Goal: Task Accomplishment & Management: Manage account settings

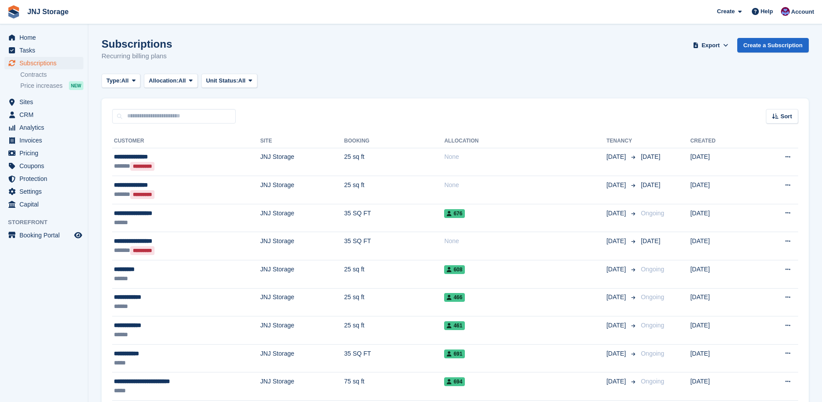
click at [36, 64] on span "Subscriptions" at bounding box center [45, 63] width 53 height 12
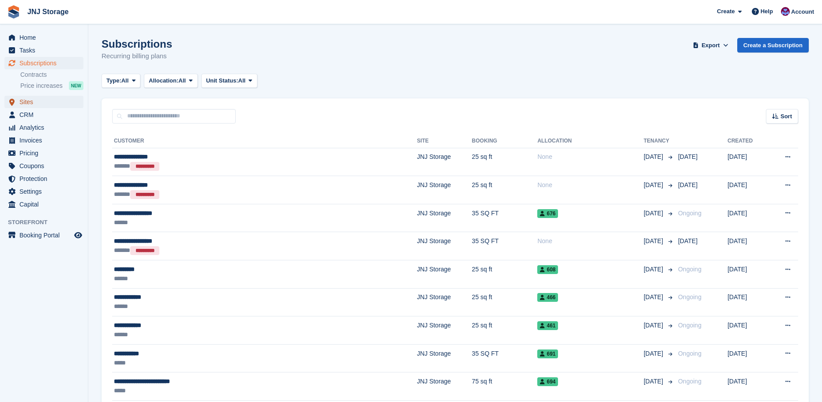
click at [45, 102] on span "Sites" at bounding box center [45, 102] width 53 height 12
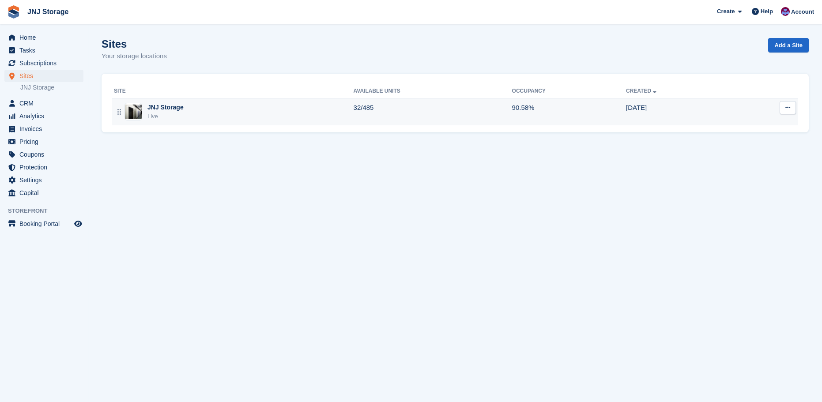
click at [232, 121] on td "JNJ Storage Live" at bounding box center [232, 111] width 241 height 27
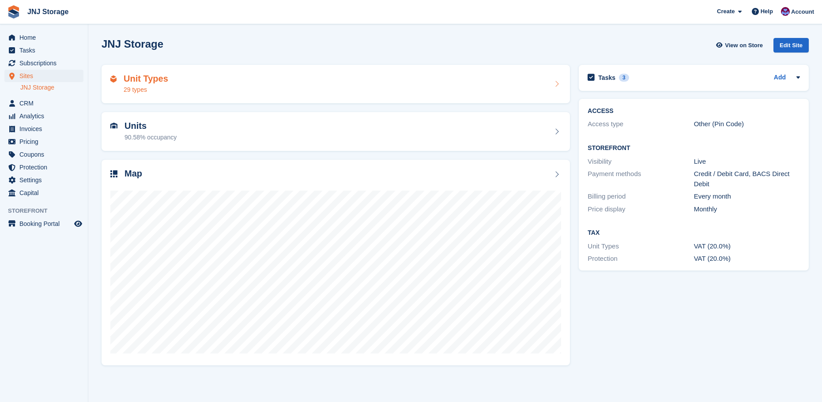
click at [217, 81] on div "Unit Types 29 types" at bounding box center [335, 84] width 451 height 21
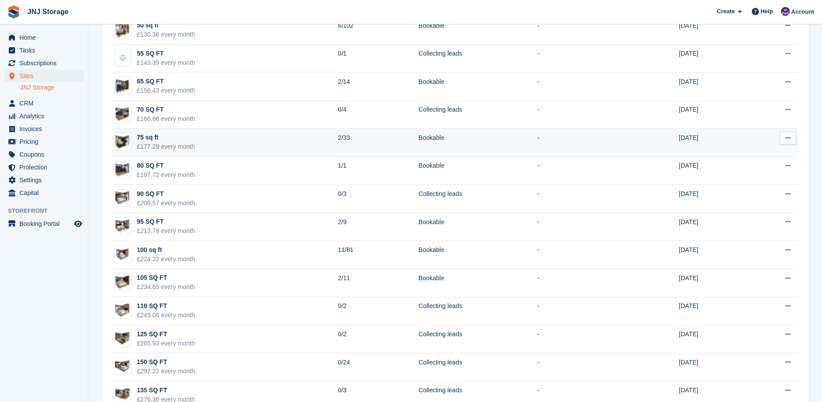
scroll to position [486, 0]
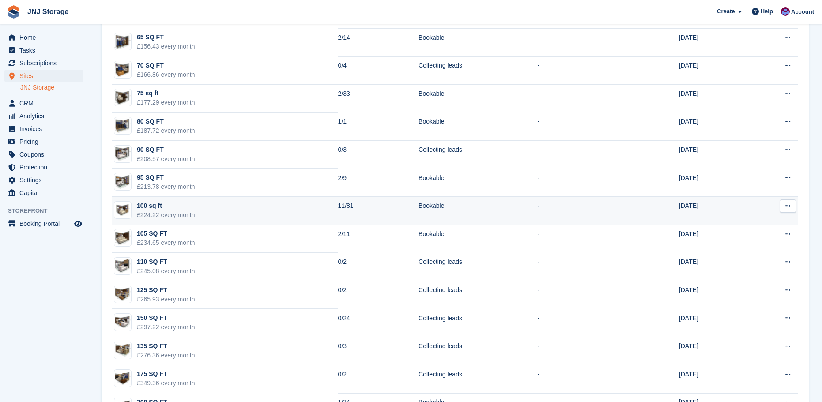
click at [260, 211] on td "100 sq ft £224.22 every month" at bounding box center [225, 211] width 226 height 28
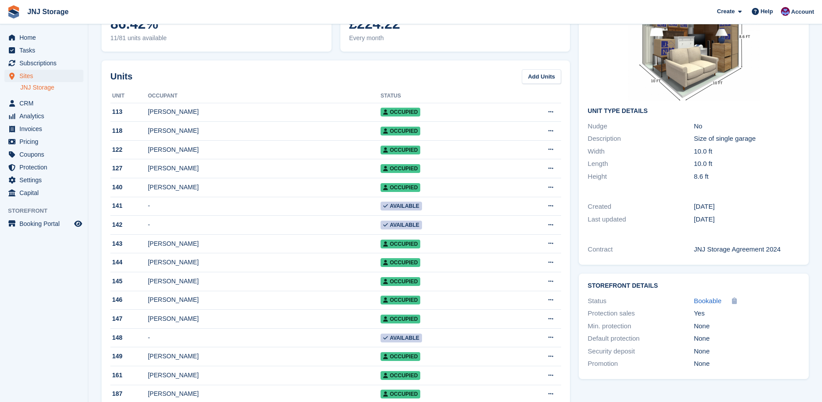
scroll to position [88, 0]
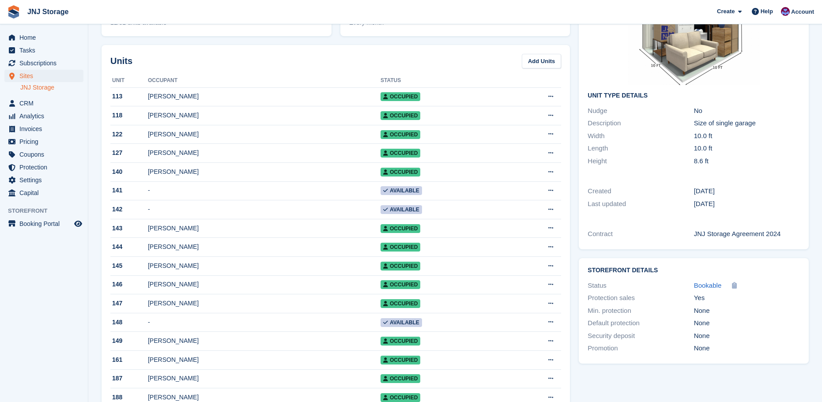
click at [290, 62] on div "Units Add Units" at bounding box center [335, 61] width 451 height 15
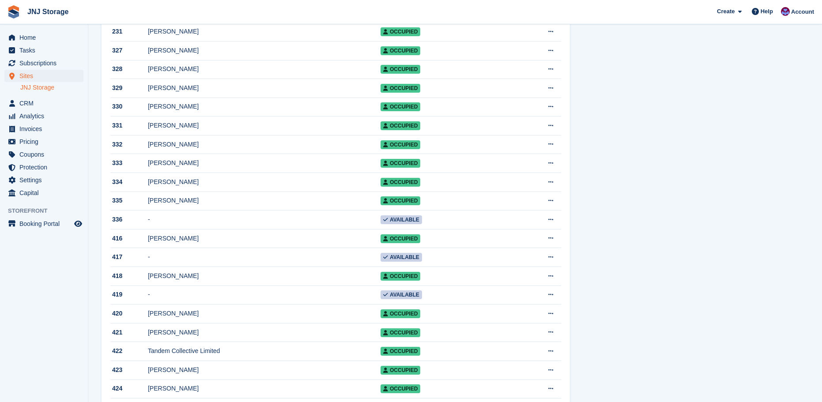
scroll to position [706, 0]
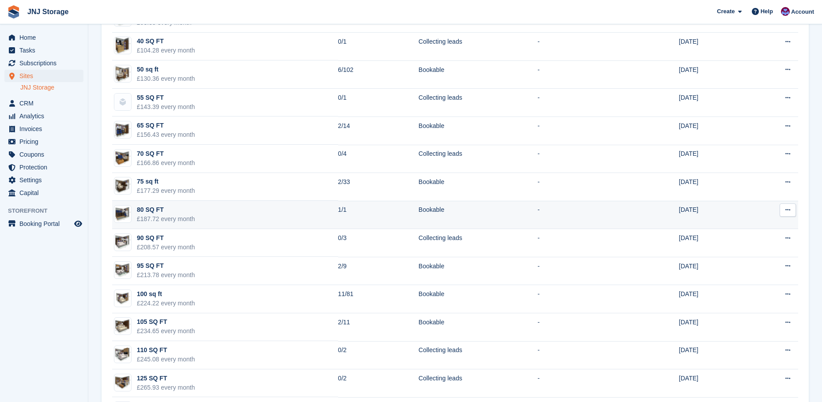
scroll to position [353, 0]
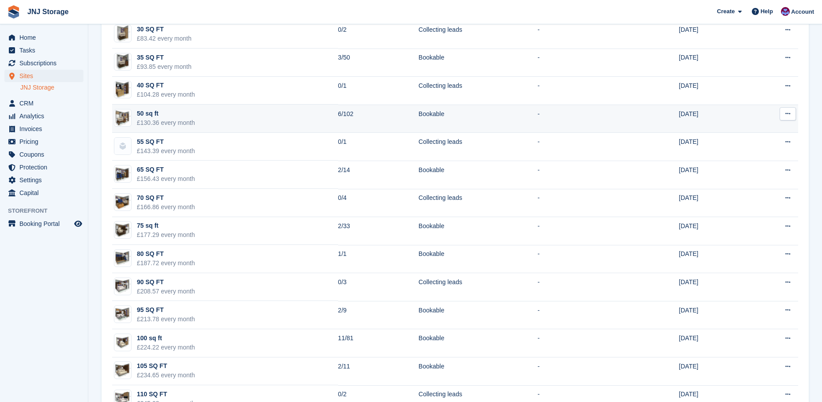
click at [253, 115] on td "50 sq ft £130.36 every month" at bounding box center [225, 119] width 226 height 28
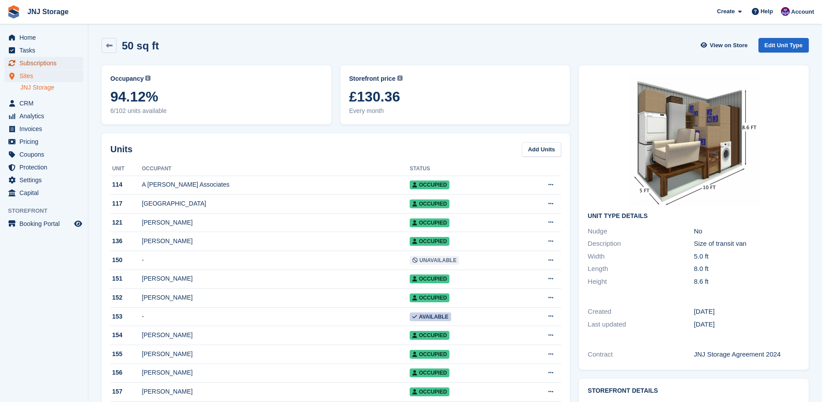
click at [41, 60] on span "Subscriptions" at bounding box center [45, 63] width 53 height 12
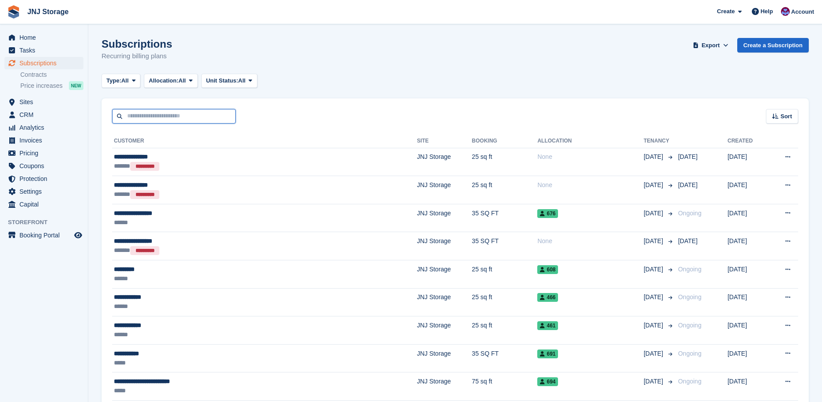
click at [181, 119] on input "text" at bounding box center [174, 116] width 124 height 15
type input "*"
type input "*******"
click at [164, 113] on input "*******" at bounding box center [174, 116] width 124 height 15
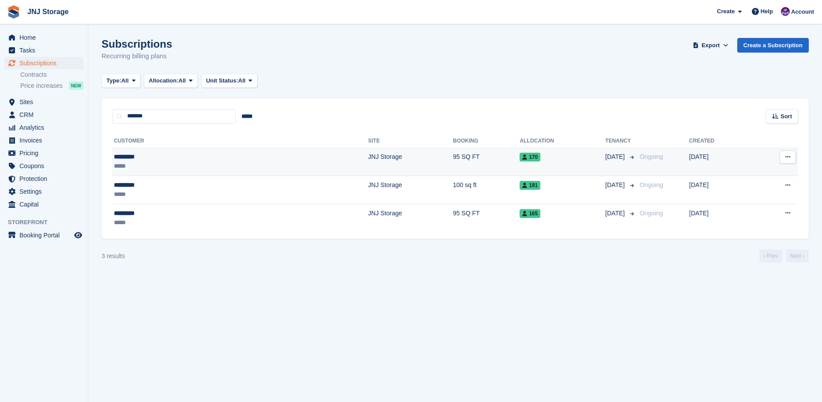
click at [190, 158] on div "*********" at bounding box center [164, 156] width 101 height 9
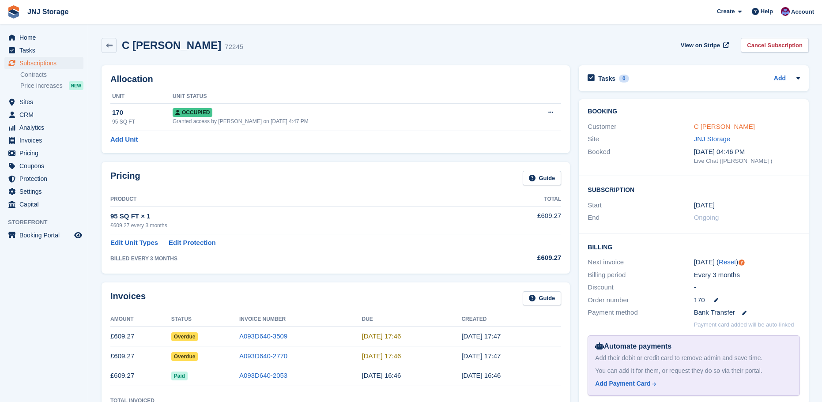
click at [700, 125] on link "C [PERSON_NAME]" at bounding box center [724, 127] width 61 height 8
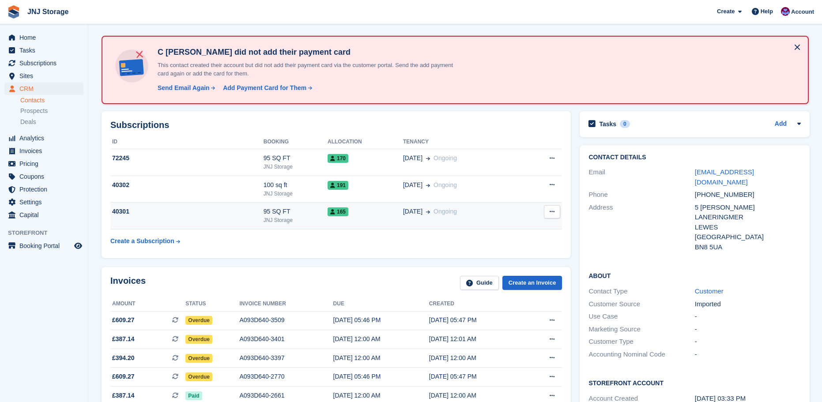
scroll to position [132, 0]
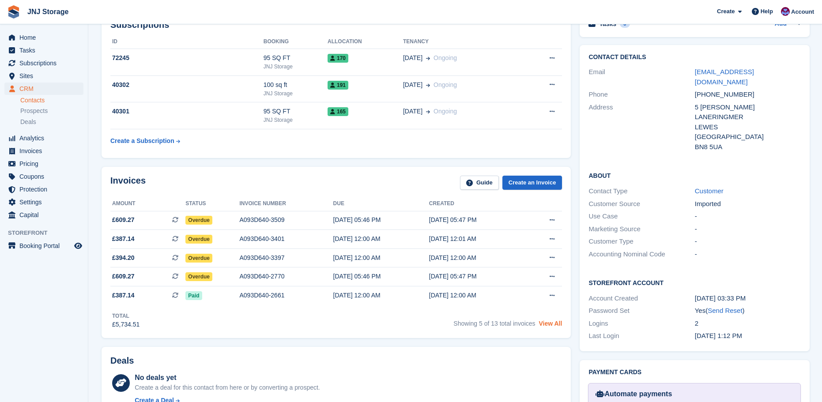
click at [550, 320] on link "View All" at bounding box center [550, 323] width 23 height 7
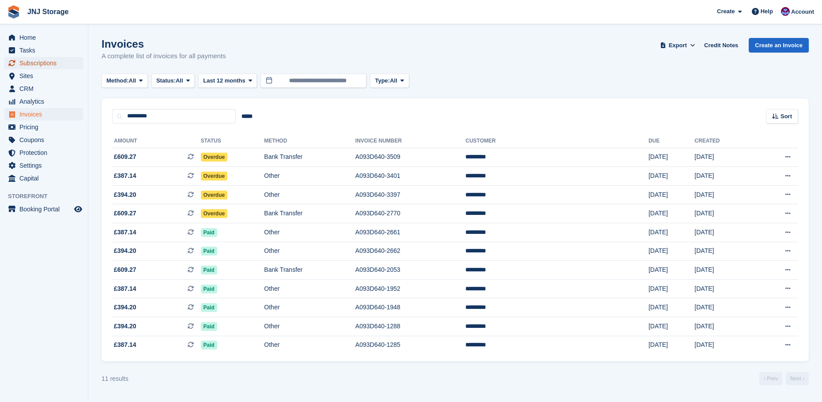
click at [36, 63] on span "Subscriptions" at bounding box center [45, 63] width 53 height 12
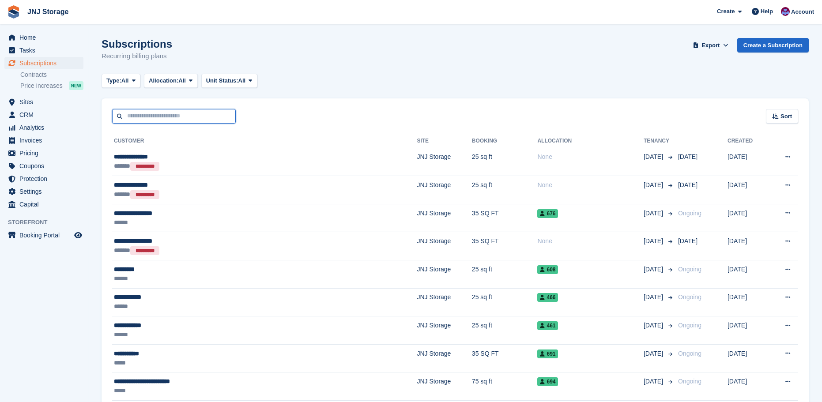
click at [157, 118] on input "text" at bounding box center [174, 116] width 124 height 15
click at [26, 101] on span "Sites" at bounding box center [45, 102] width 53 height 12
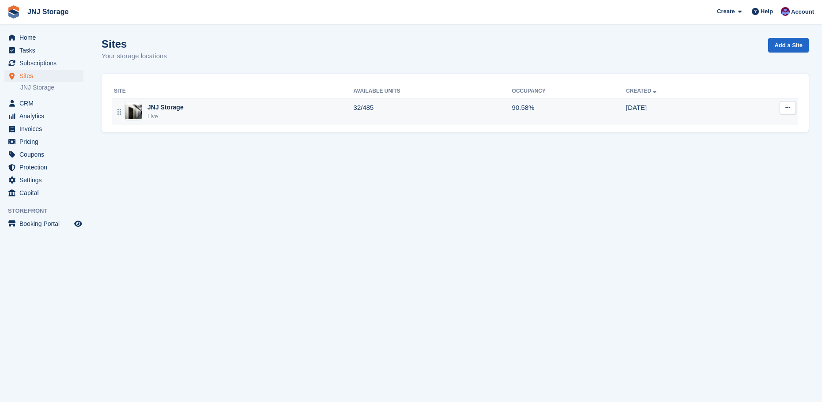
click at [197, 116] on div "JNJ Storage Live" at bounding box center [234, 112] width 240 height 18
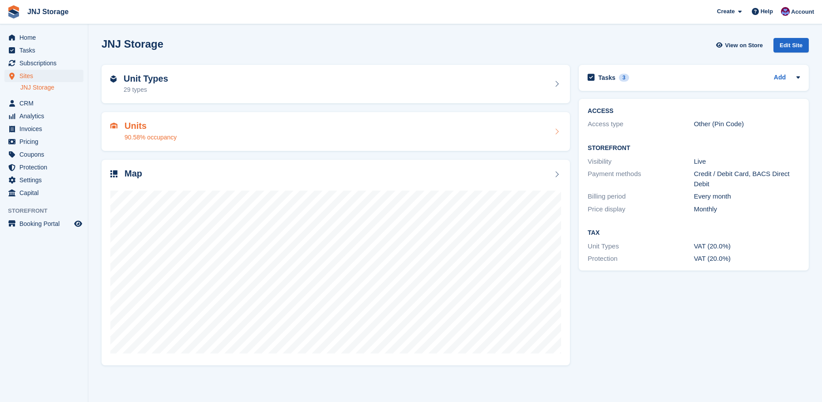
click at [208, 142] on div "Units 90.58% occupancy" at bounding box center [336, 131] width 468 height 39
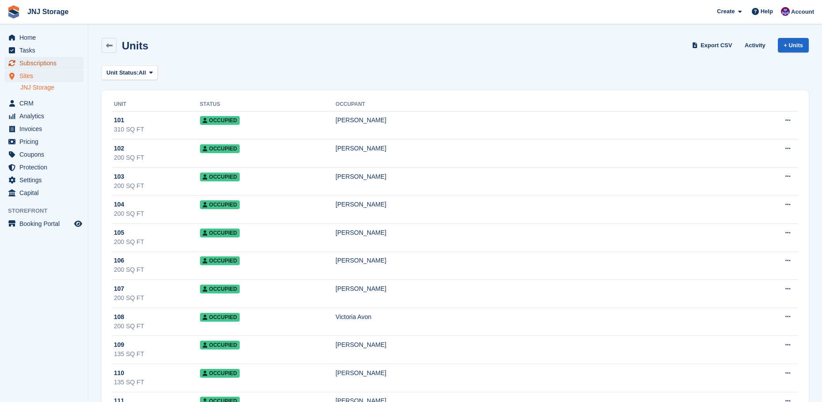
click at [45, 64] on span "Subscriptions" at bounding box center [45, 63] width 53 height 12
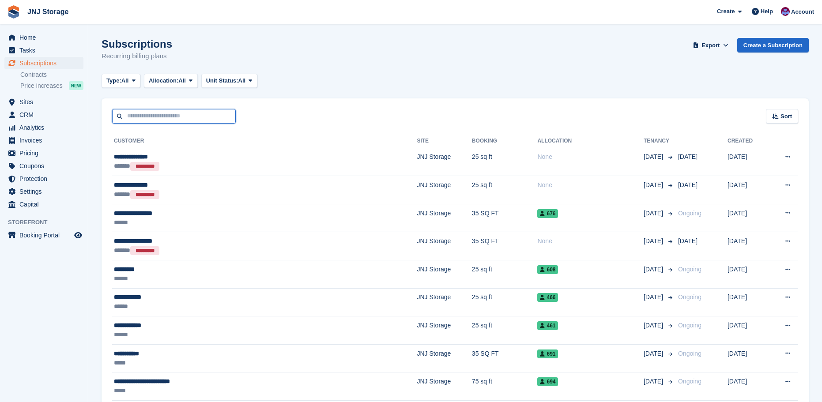
click at [174, 117] on input "text" at bounding box center [174, 116] width 124 height 15
type input "*******"
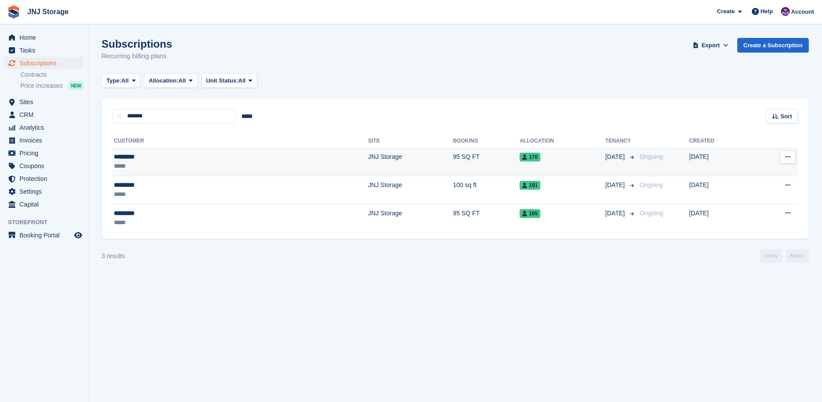
click at [187, 160] on div "*********" at bounding box center [164, 156] width 101 height 9
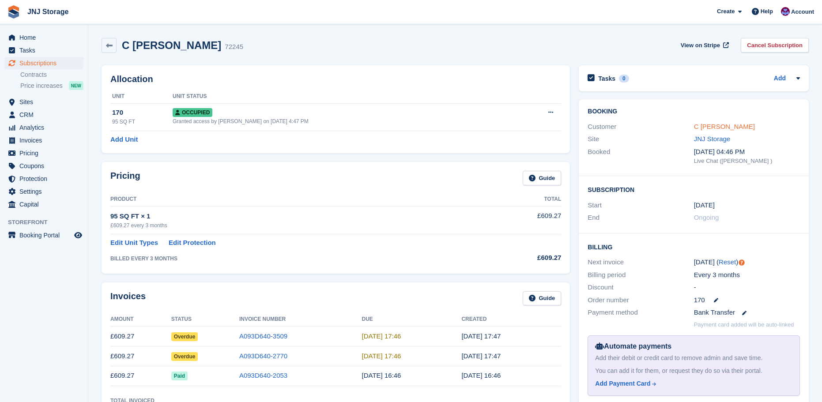
click at [705, 126] on link "C [PERSON_NAME]" at bounding box center [724, 127] width 61 height 8
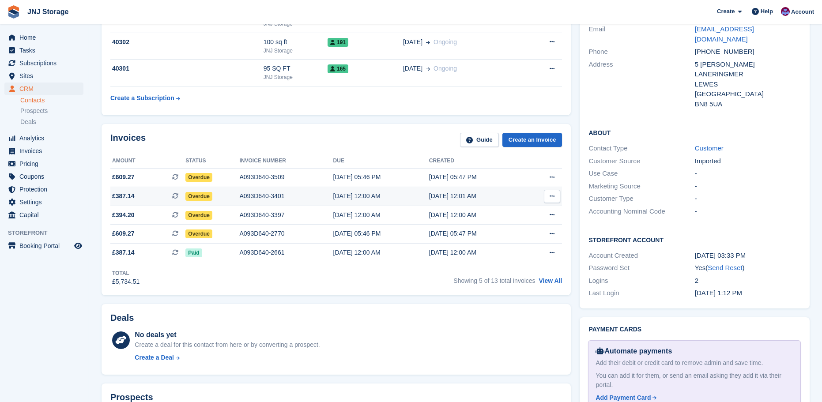
scroll to position [177, 0]
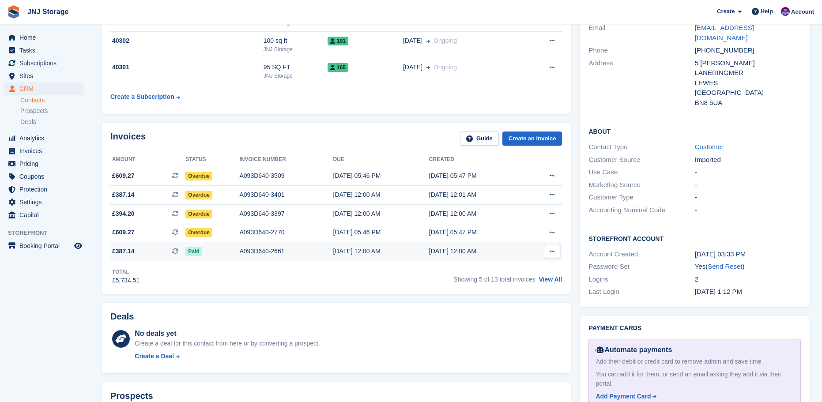
click at [226, 255] on div "Paid" at bounding box center [212, 251] width 54 height 9
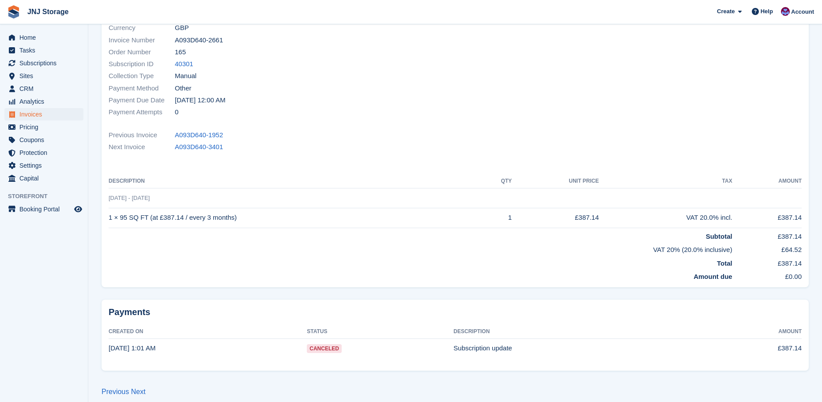
scroll to position [119, 0]
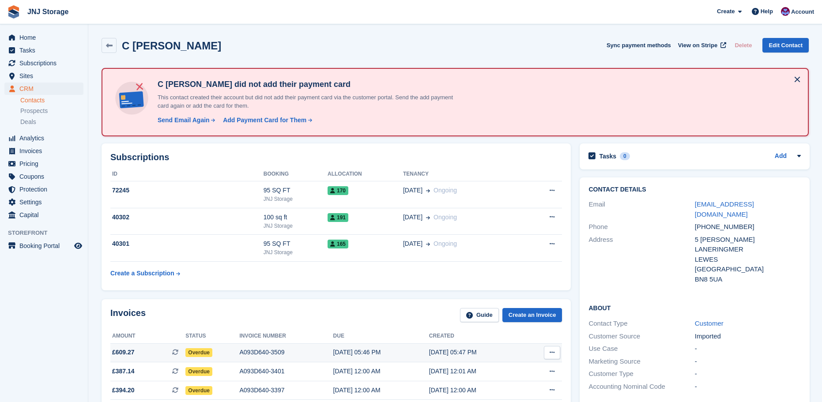
scroll to position [177, 0]
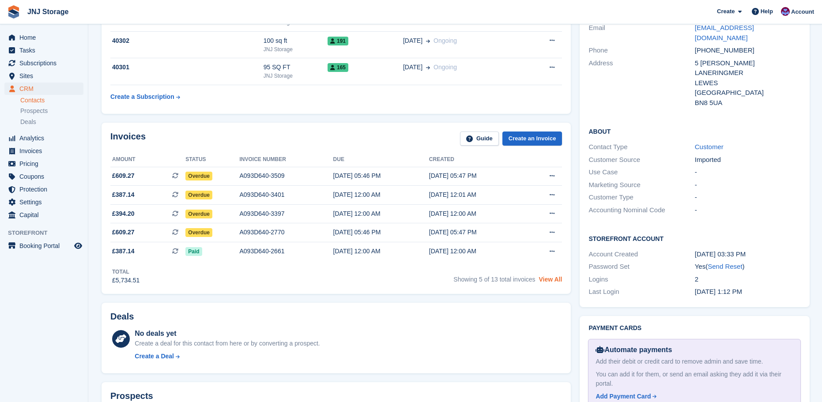
click at [554, 279] on link "View All" at bounding box center [550, 279] width 23 height 7
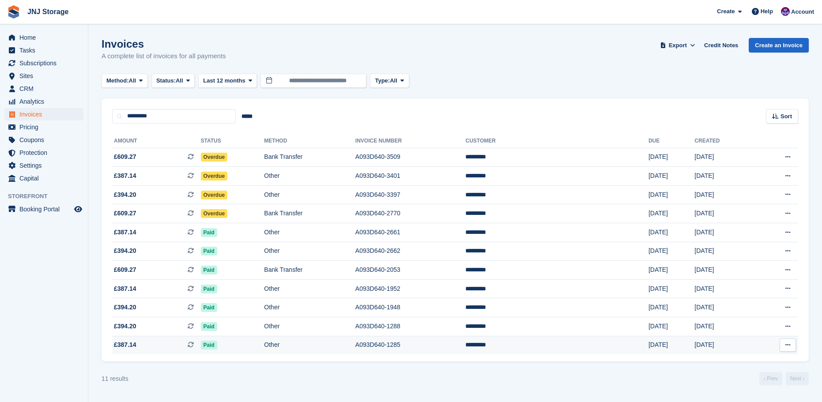
click at [153, 347] on span "£387.14 This is a recurring subscription invoice." at bounding box center [156, 344] width 89 height 9
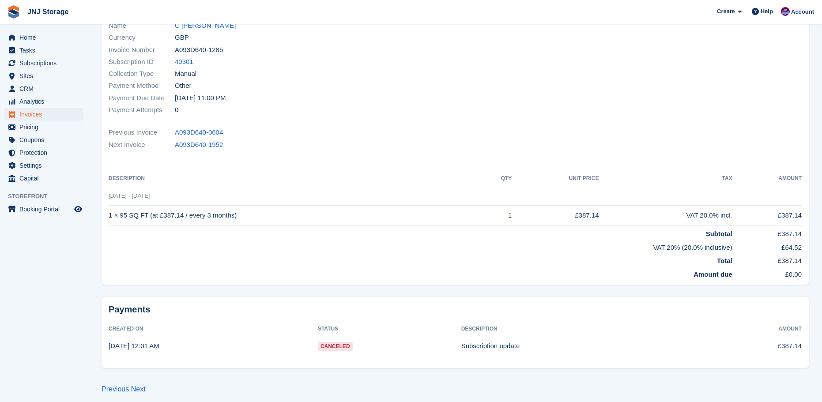
scroll to position [107, 0]
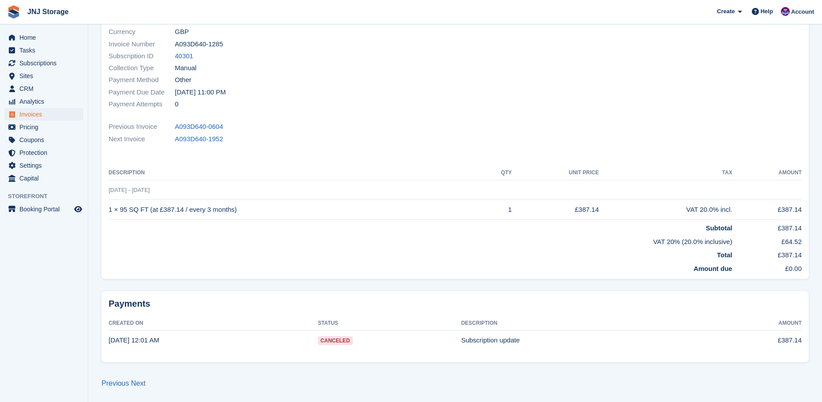
click at [353, 342] on span "Canceled" at bounding box center [335, 340] width 35 height 9
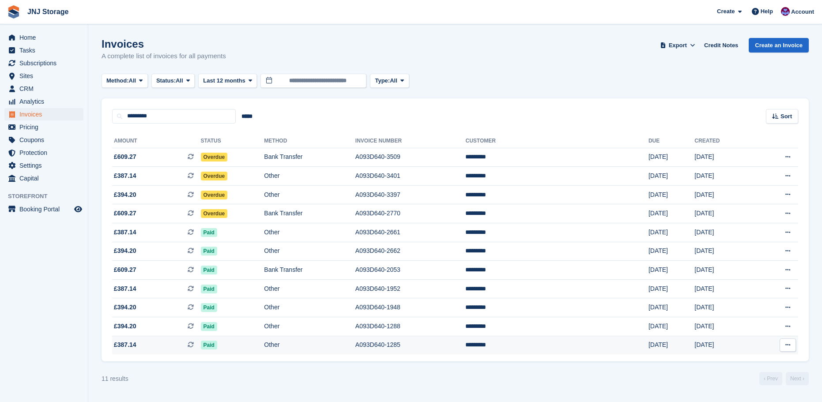
click at [345, 345] on td "Other" at bounding box center [309, 345] width 91 height 19
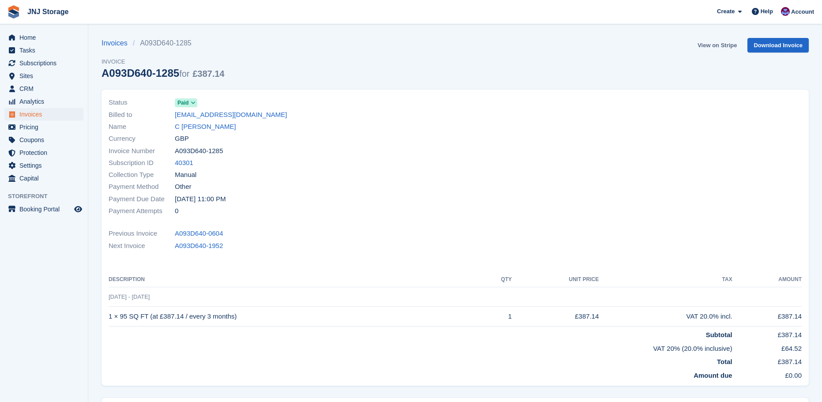
click at [714, 46] on link "View on Stripe" at bounding box center [717, 45] width 46 height 15
click at [187, 123] on link "C [PERSON_NAME]" at bounding box center [205, 127] width 61 height 10
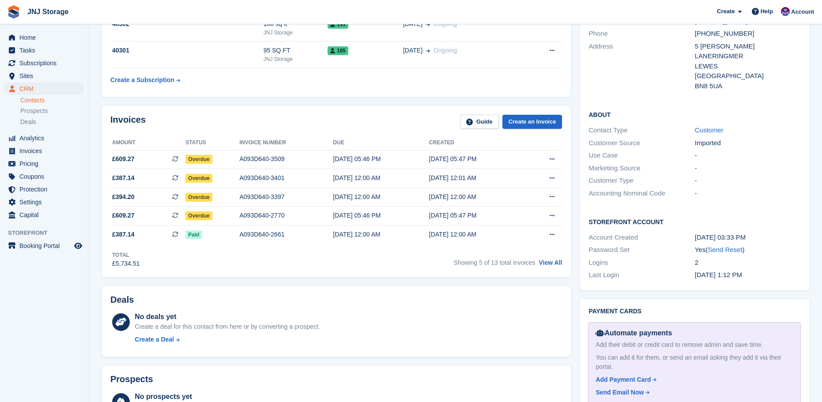
scroll to position [265, 0]
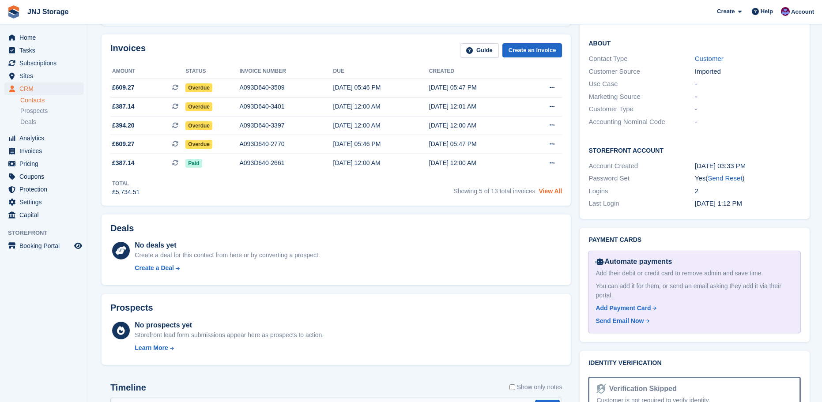
click at [548, 192] on link "View All" at bounding box center [550, 191] width 23 height 7
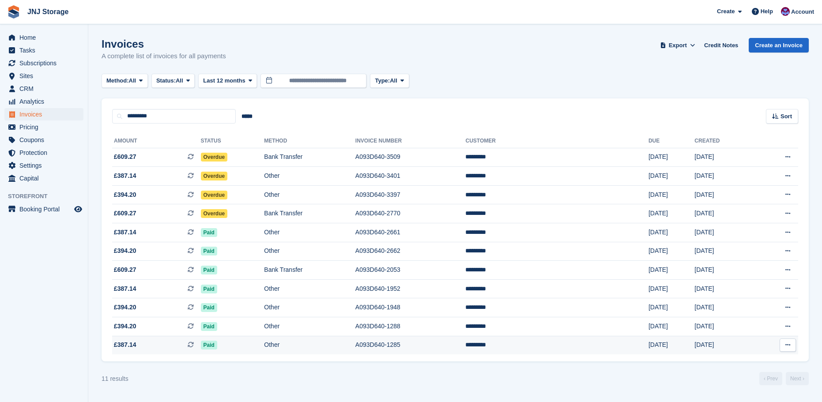
click at [260, 349] on td "Paid" at bounding box center [233, 345] width 64 height 19
click at [264, 345] on td "Paid" at bounding box center [233, 345] width 64 height 19
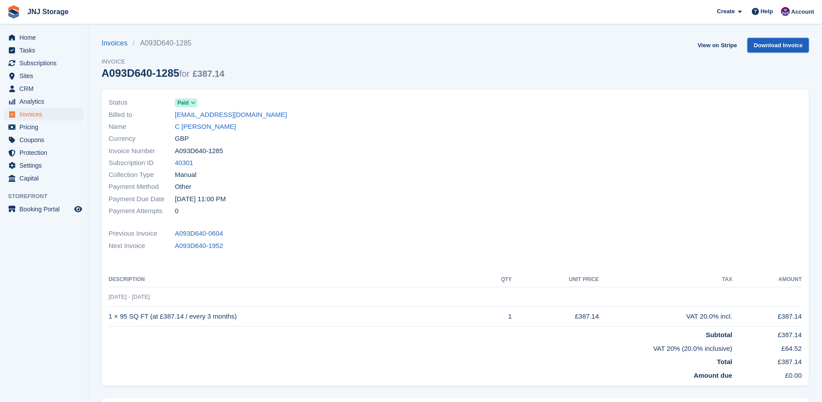
click at [779, 41] on link "Download Invoice" at bounding box center [777, 45] width 61 height 15
click at [799, 39] on link "Download Invoice" at bounding box center [777, 45] width 61 height 15
click at [397, 179] on div "Collection Type Manual" at bounding box center [279, 175] width 341 height 12
click at [184, 125] on link "C [PERSON_NAME]" at bounding box center [205, 127] width 61 height 10
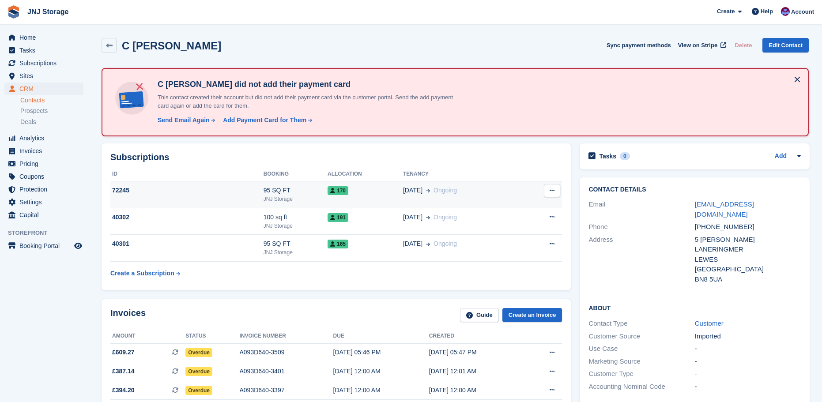
click at [354, 192] on div "170" at bounding box center [365, 190] width 75 height 9
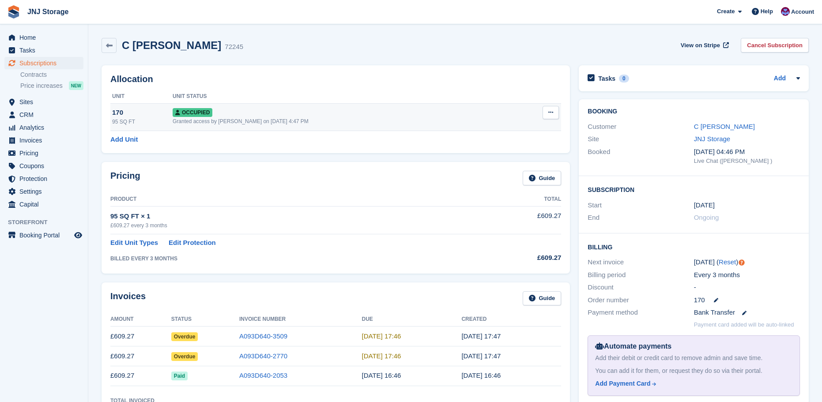
click at [555, 109] on button at bounding box center [551, 112] width 16 height 13
click at [513, 78] on h2 "Allocation" at bounding box center [335, 79] width 451 height 10
click at [550, 112] on icon at bounding box center [550, 112] width 5 height 6
click at [533, 87] on div "Allocation Unit Unit Status 170 95 SQ FT Occupied Granted access by Jonathan Sc…" at bounding box center [336, 109] width 468 height 88
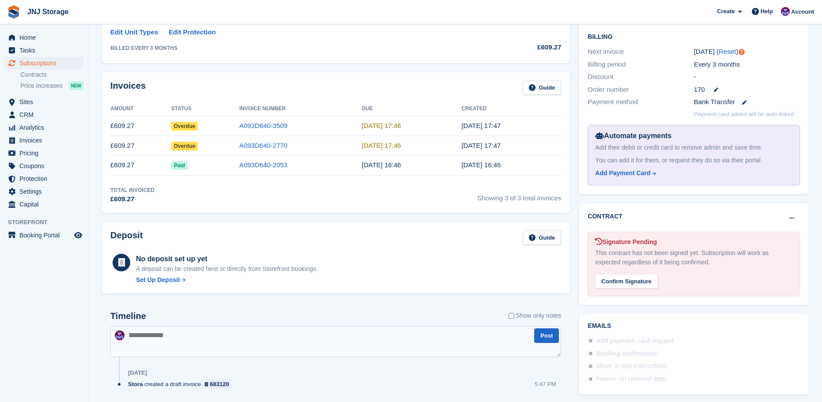
scroll to position [235, 0]
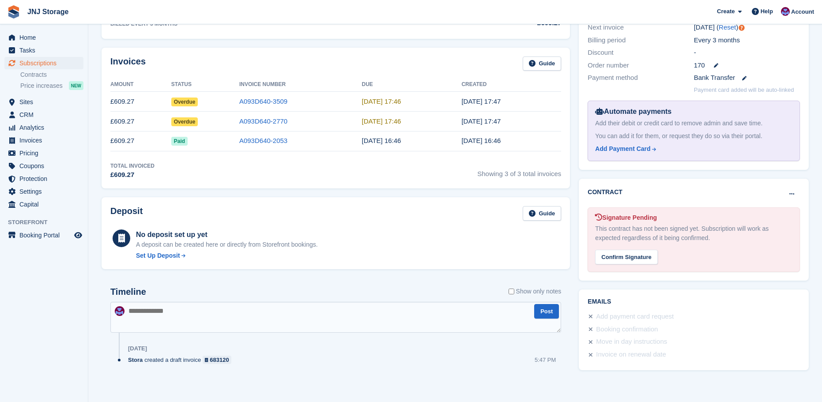
click at [285, 320] on textarea at bounding box center [335, 317] width 451 height 31
type textarea "*"
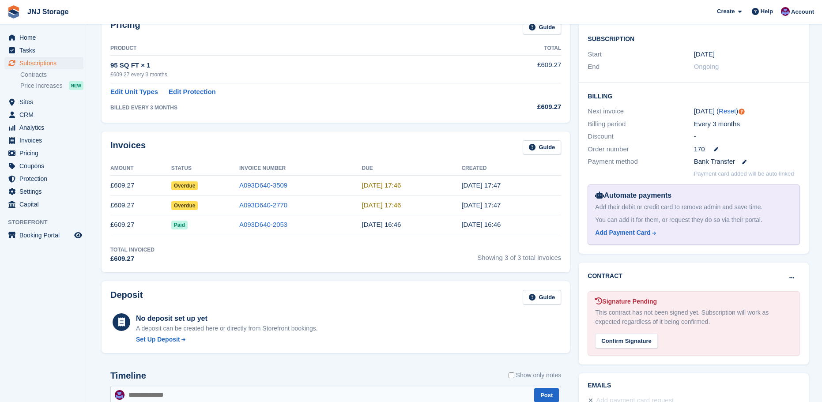
scroll to position [14, 0]
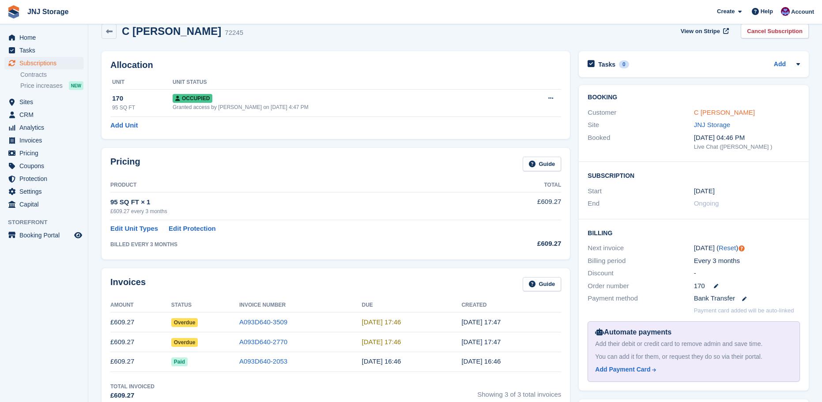
click at [711, 114] on link "C Willcox" at bounding box center [724, 113] width 61 height 8
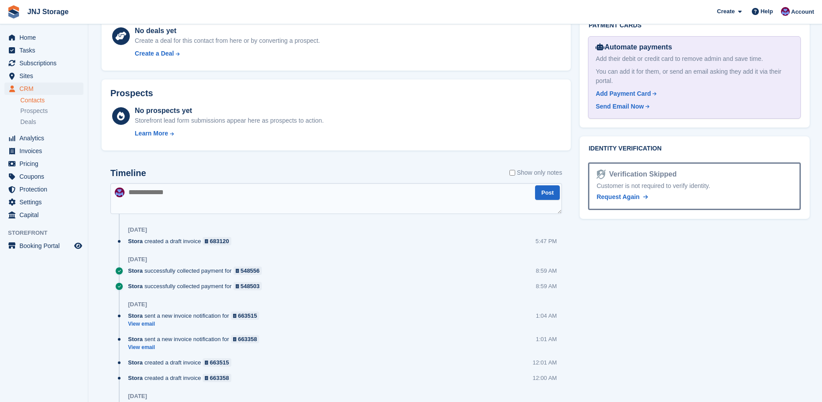
scroll to position [486, 0]
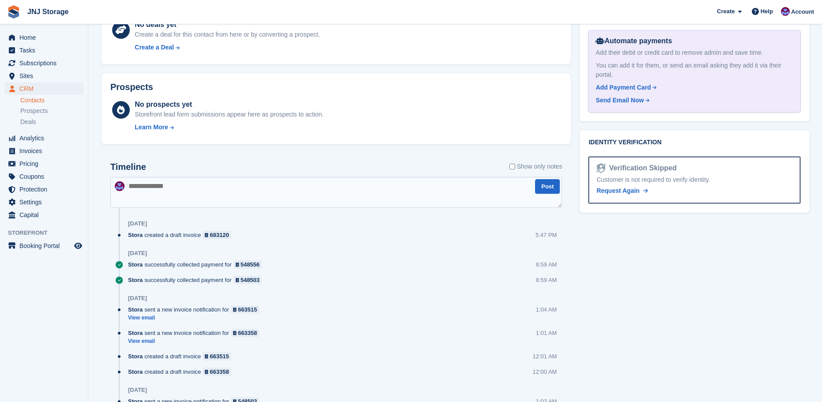
click at [205, 196] on textarea at bounding box center [336, 192] width 452 height 31
click at [249, 185] on textarea "**********" at bounding box center [336, 192] width 452 height 31
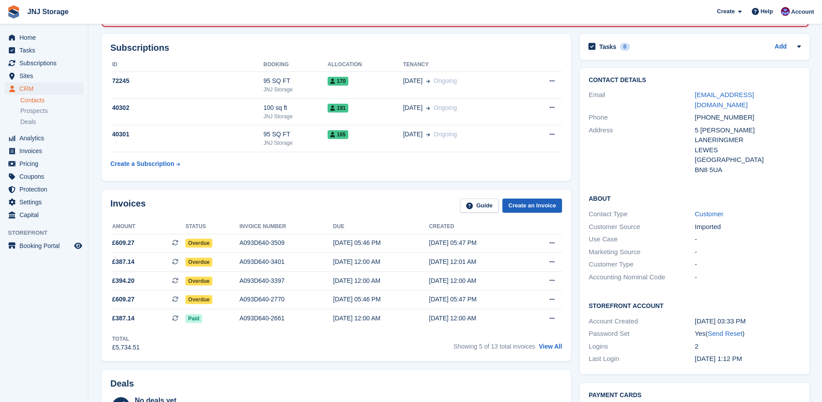
scroll to position [0, 0]
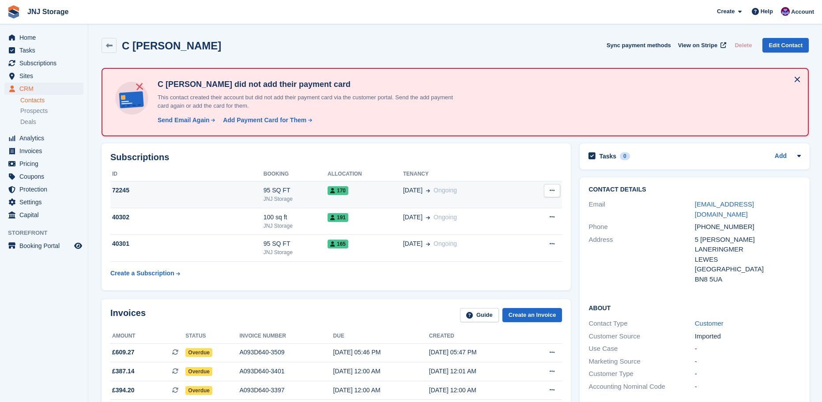
type textarea "**********"
click at [315, 192] on div "95 SQ FT" at bounding box center [296, 190] width 64 height 9
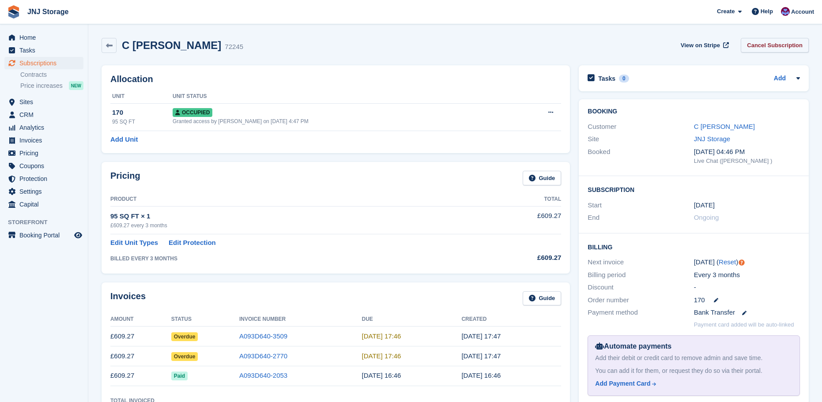
click at [796, 45] on link "Cancel Subscription" at bounding box center [775, 45] width 68 height 15
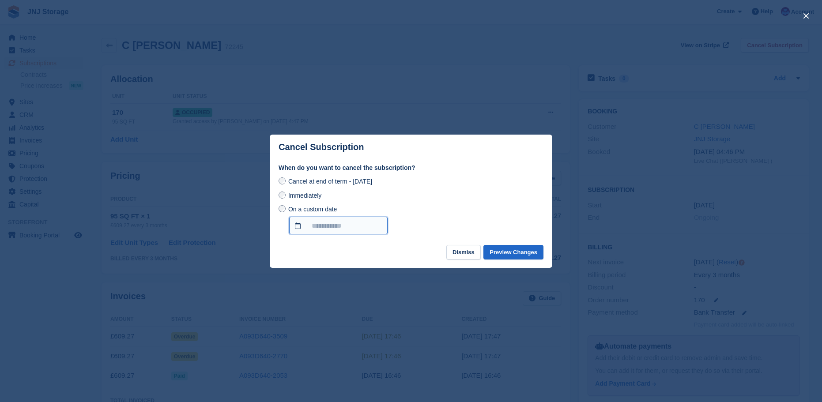
click at [343, 219] on input "On a custom date" at bounding box center [338, 226] width 98 height 18
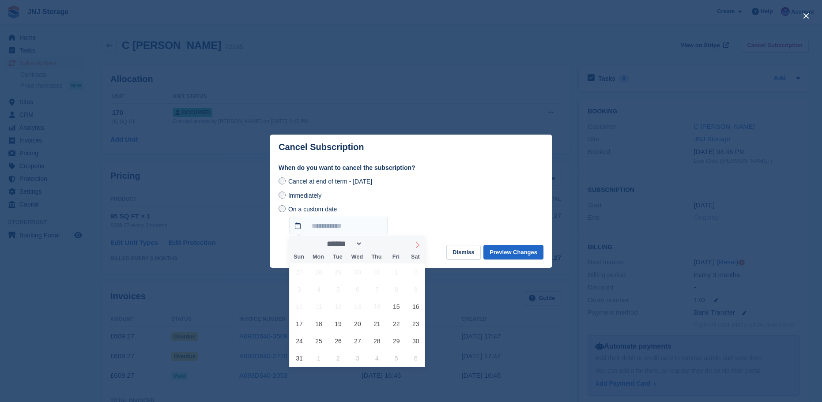
click at [420, 245] on icon at bounding box center [418, 245] width 6 height 6
select select "**"
click at [321, 308] on span "10" at bounding box center [318, 306] width 17 height 17
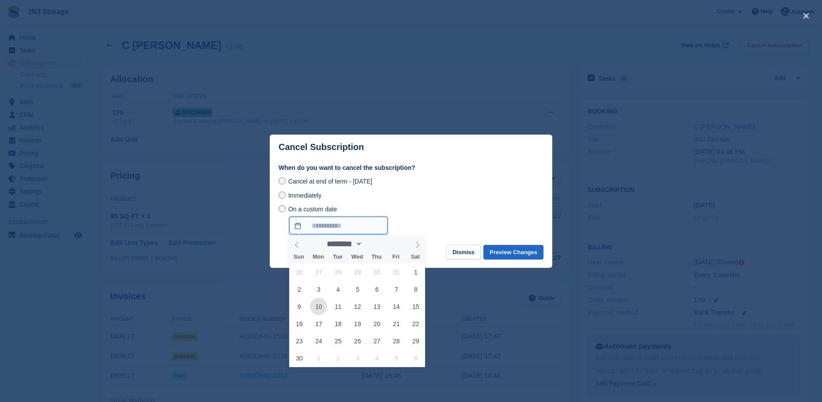
type input "**********"
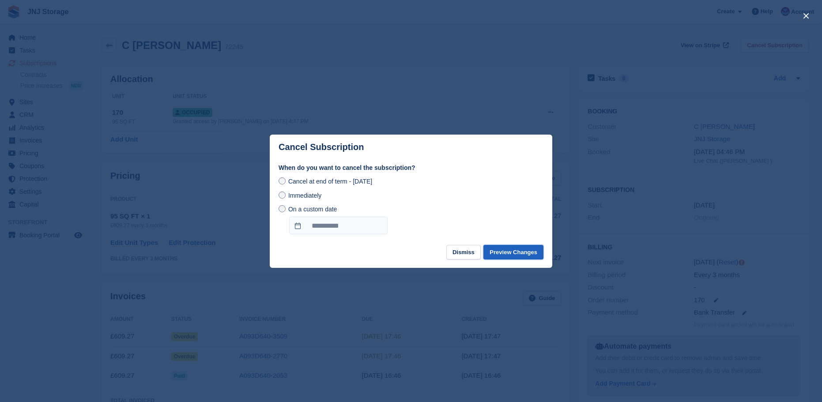
click at [517, 256] on button "Preview Changes" at bounding box center [513, 252] width 60 height 15
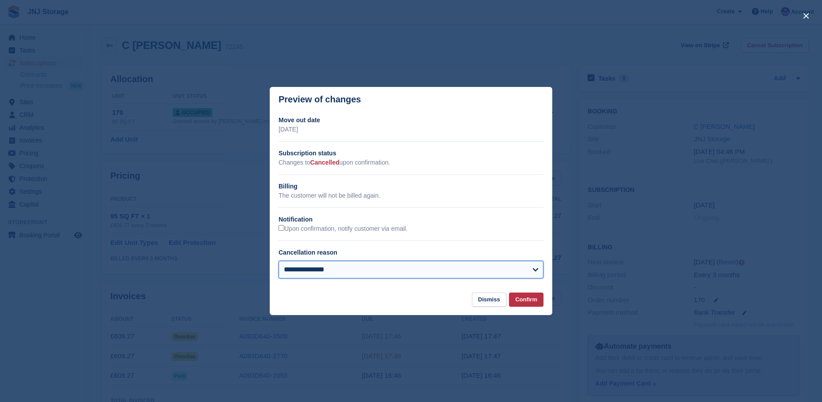
click at [469, 275] on select "**********" at bounding box center [411, 270] width 265 height 18
select select "**********"
click at [279, 261] on select "**********" at bounding box center [411, 270] width 265 height 18
click at [520, 298] on button "Confirm" at bounding box center [526, 300] width 34 height 15
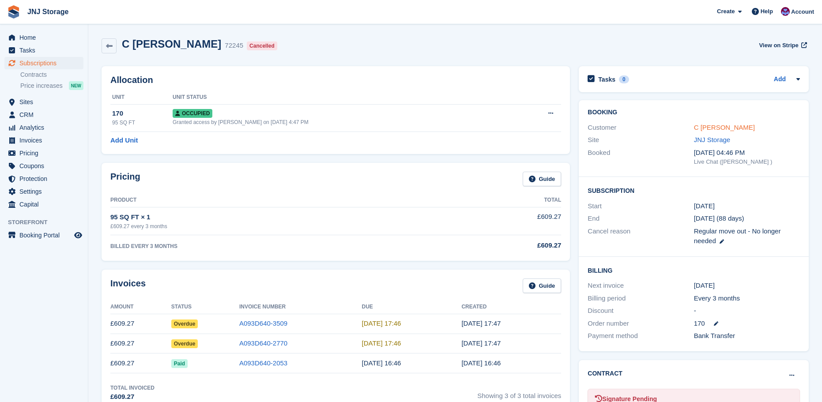
click at [700, 127] on link "C [PERSON_NAME]" at bounding box center [724, 128] width 61 height 8
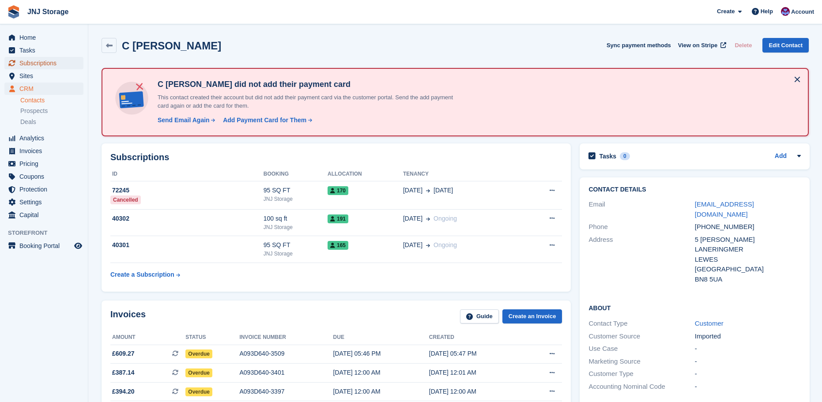
click at [51, 64] on span "Subscriptions" at bounding box center [45, 63] width 53 height 12
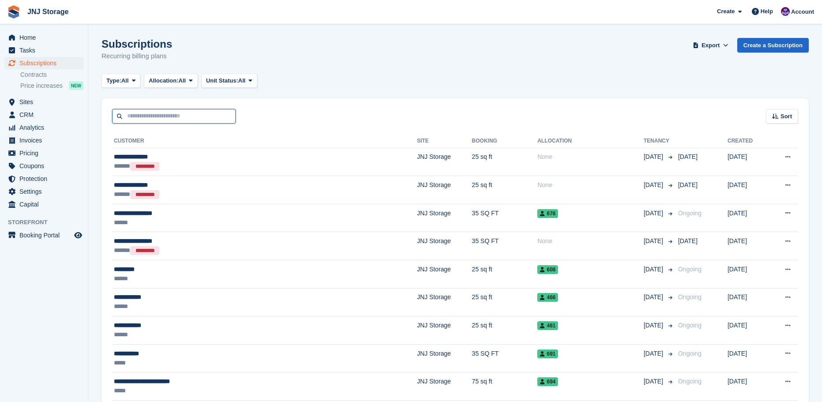
click at [189, 116] on input "text" at bounding box center [174, 116] width 124 height 15
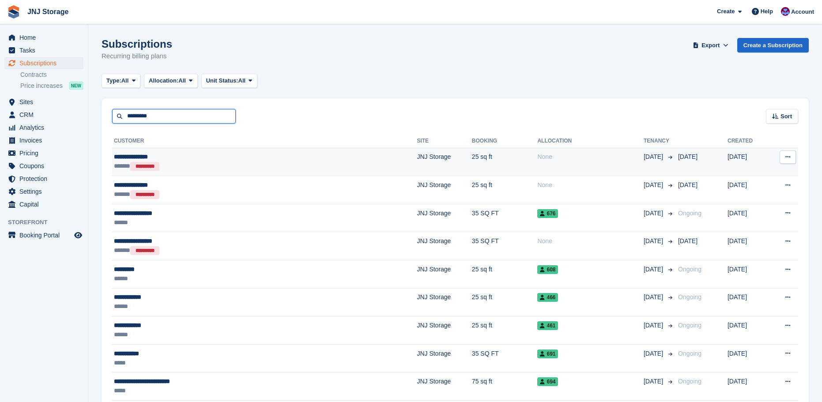
type input "*********"
click at [225, 160] on div "**********" at bounding box center [207, 156] width 187 height 9
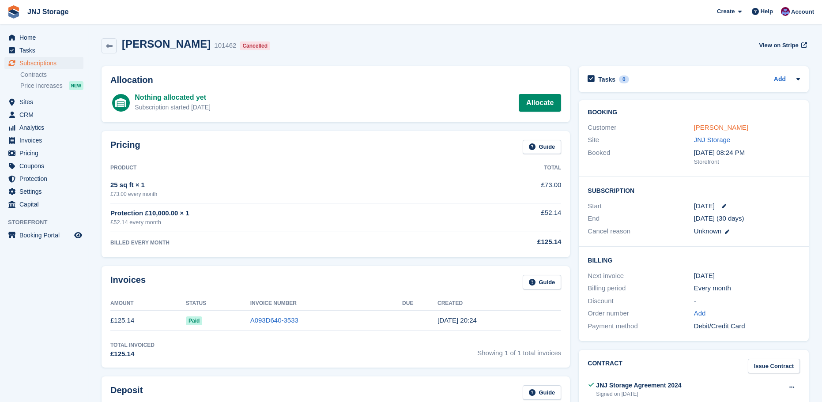
click at [699, 128] on link "[PERSON_NAME]" at bounding box center [721, 128] width 54 height 8
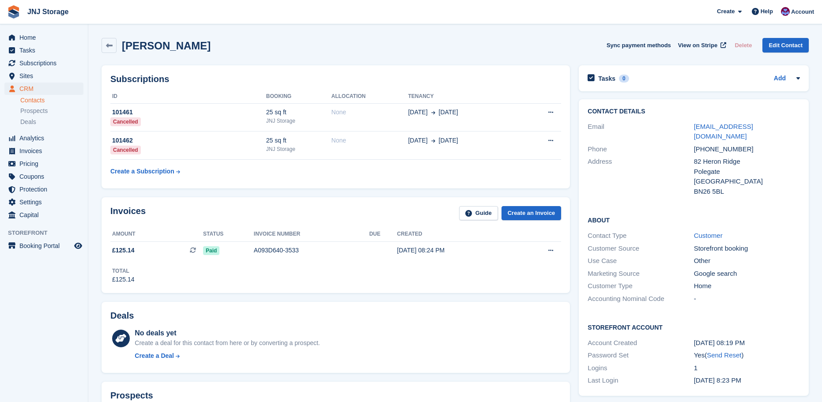
scroll to position [177, 0]
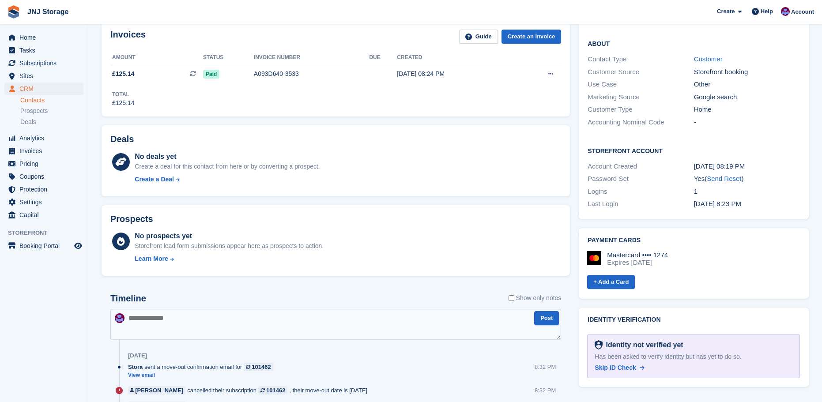
click at [201, 319] on textarea at bounding box center [335, 324] width 451 height 31
type textarea "*"
type textarea "**********"
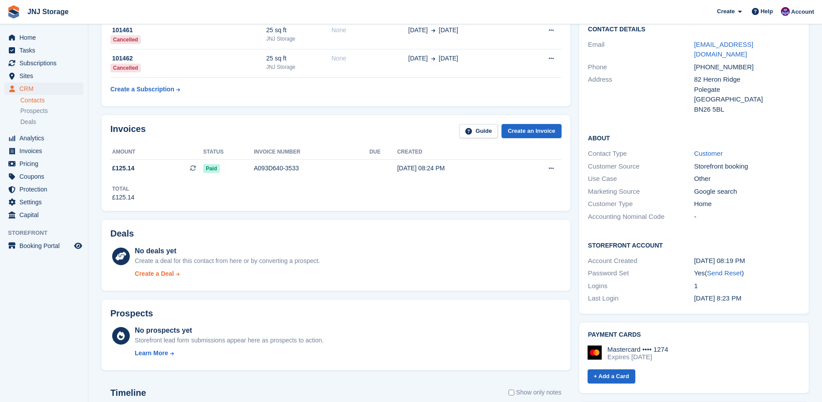
scroll to position [0, 0]
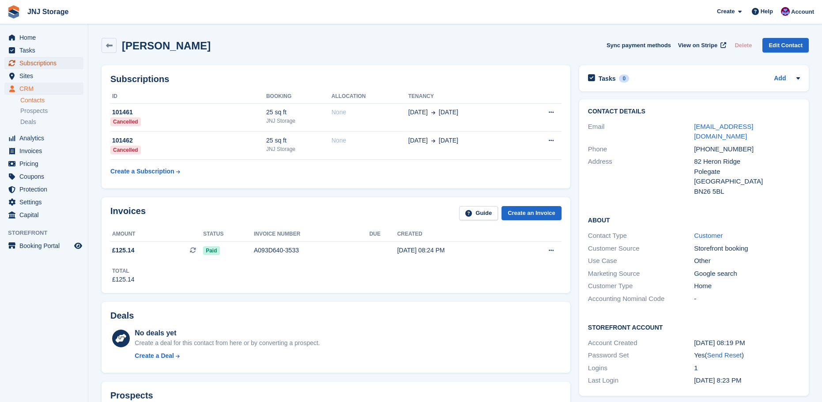
click at [40, 67] on span "Subscriptions" at bounding box center [45, 63] width 53 height 12
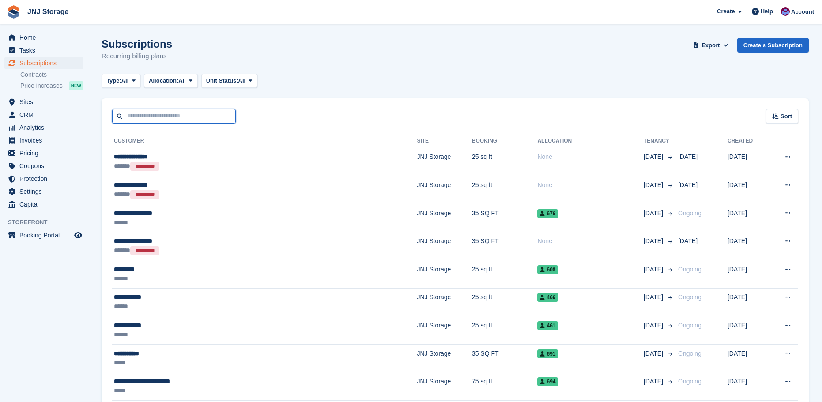
click at [159, 109] on input "text" at bounding box center [174, 116] width 124 height 15
type input "*********"
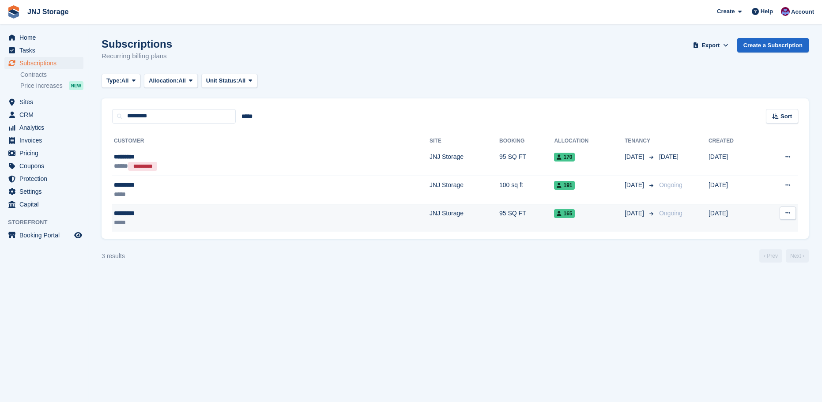
click at [223, 215] on div "*********" at bounding box center [190, 213] width 153 height 9
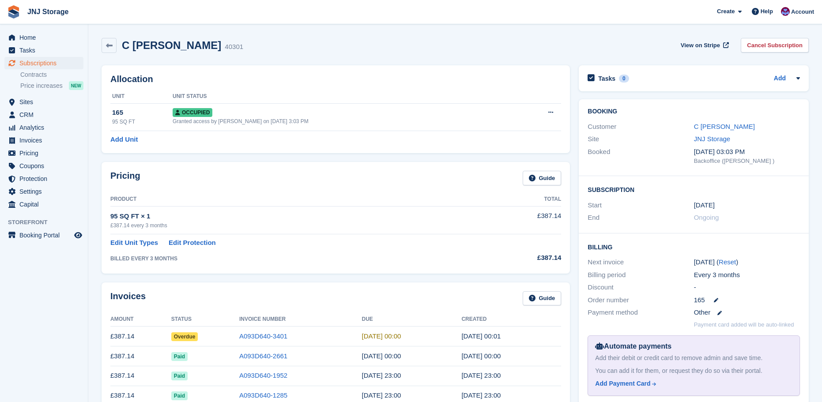
click at [710, 131] on div "C [PERSON_NAME]" at bounding box center [747, 127] width 106 height 10
click at [710, 128] on link "C [PERSON_NAME]" at bounding box center [724, 127] width 61 height 8
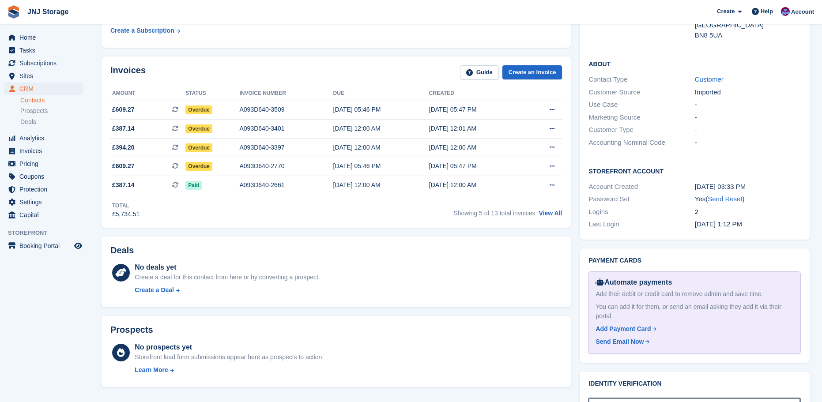
scroll to position [265, 0]
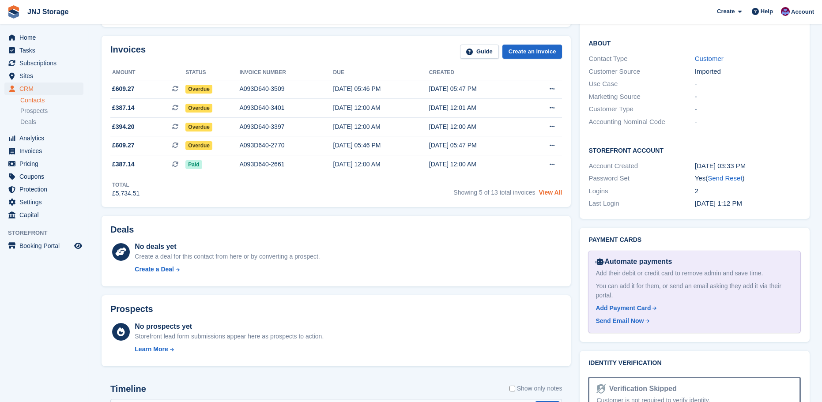
click at [553, 196] on link "View All" at bounding box center [550, 192] width 23 height 7
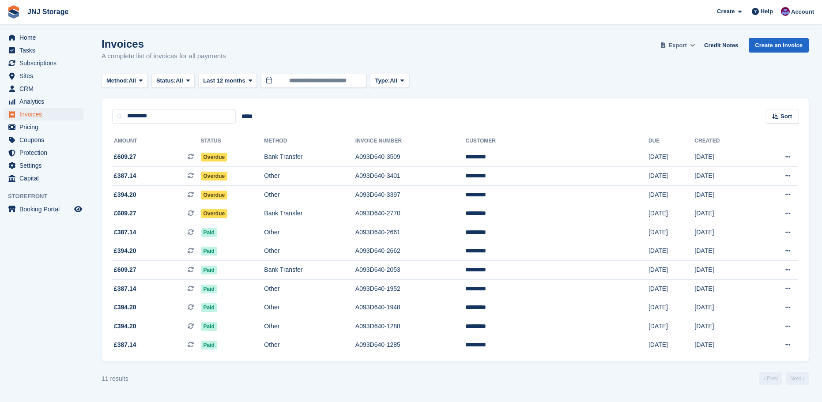
click at [682, 45] on span "Export" at bounding box center [678, 45] width 18 height 9
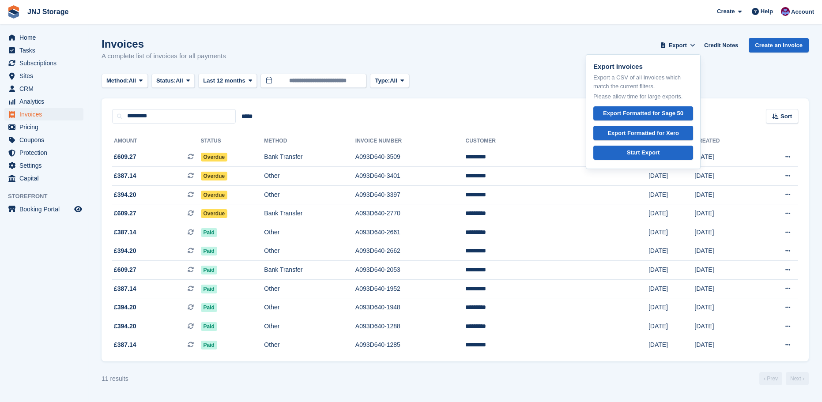
click at [745, 78] on div "Method: All All Bank Transfer Cash Cheque Debit/Credit Card Direct Debit SEPA D…" at bounding box center [455, 81] width 707 height 15
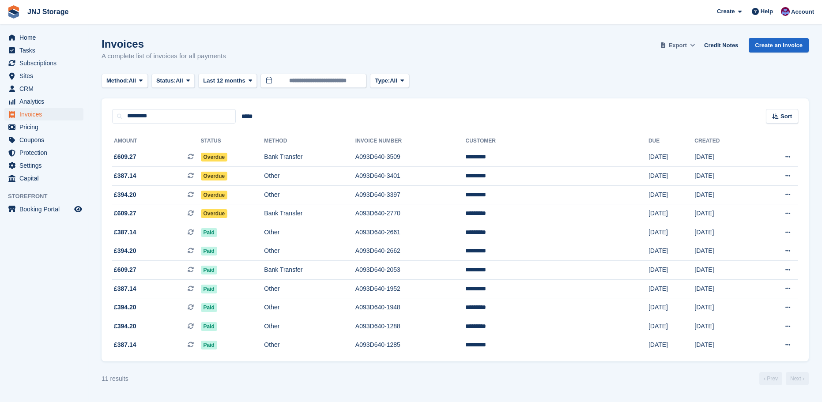
click at [687, 45] on span "Export" at bounding box center [678, 45] width 18 height 9
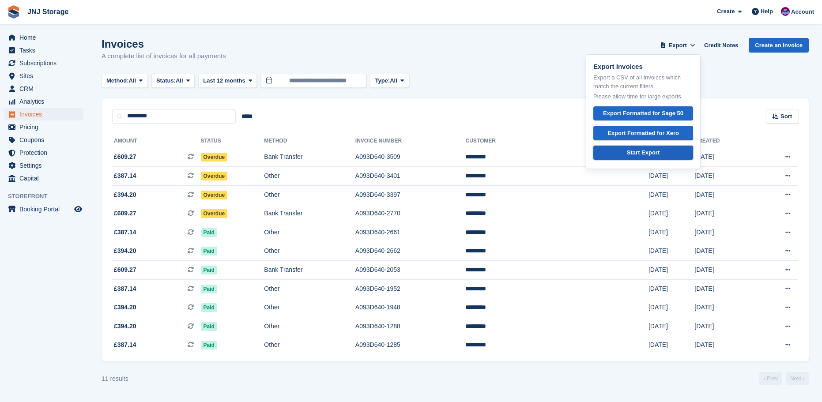
click at [670, 153] on link "Start Export" at bounding box center [643, 153] width 100 height 15
drag, startPoint x: 634, startPoint y: 150, endPoint x: 714, endPoint y: 68, distance: 114.6
click at [715, 68] on div "Invoices A complete list of invoices for all payments Export Export Invoices Ex…" at bounding box center [455, 55] width 707 height 34
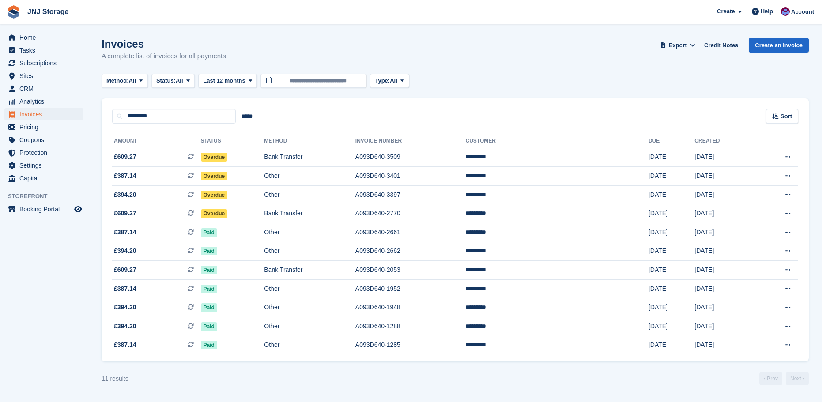
drag, startPoint x: 652, startPoint y: 151, endPoint x: 612, endPoint y: 132, distance: 45.2
drag, startPoint x: 612, startPoint y: 132, endPoint x: 614, endPoint y: 62, distance: 69.8
click at [614, 62] on div "Invoices A complete list of invoices for all payments Export Export Invoices Ex…" at bounding box center [455, 55] width 707 height 34
